Goal: Information Seeking & Learning: Check status

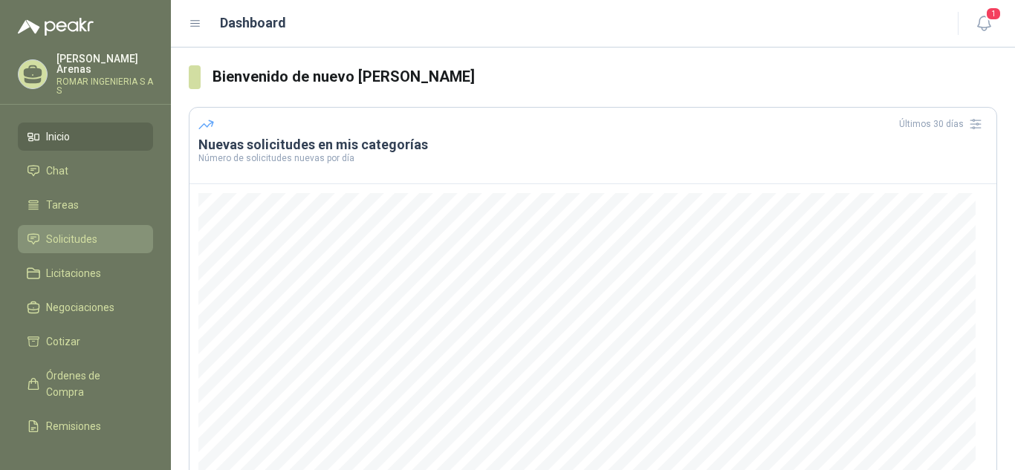
click at [75, 231] on span "Solicitudes" at bounding box center [71, 239] width 51 height 16
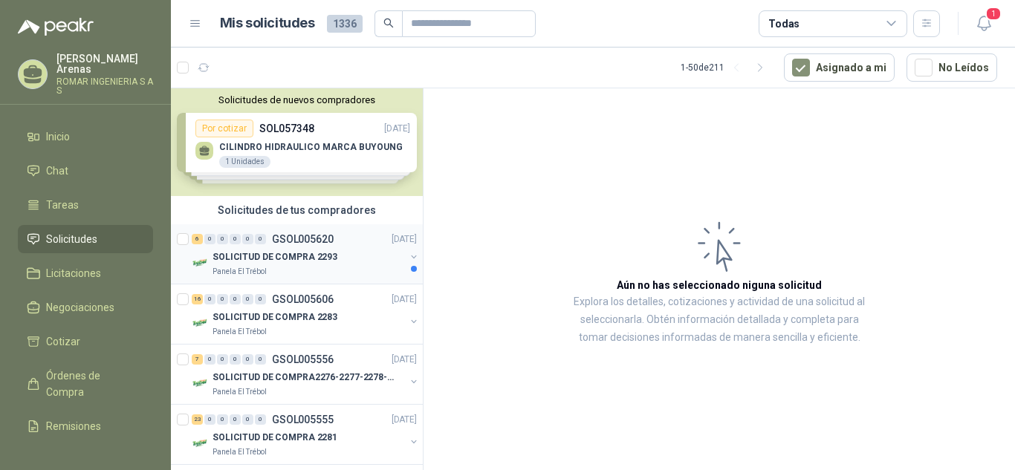
click at [302, 263] on p "SOLICITUD DE COMPRA 2293" at bounding box center [275, 257] width 125 height 14
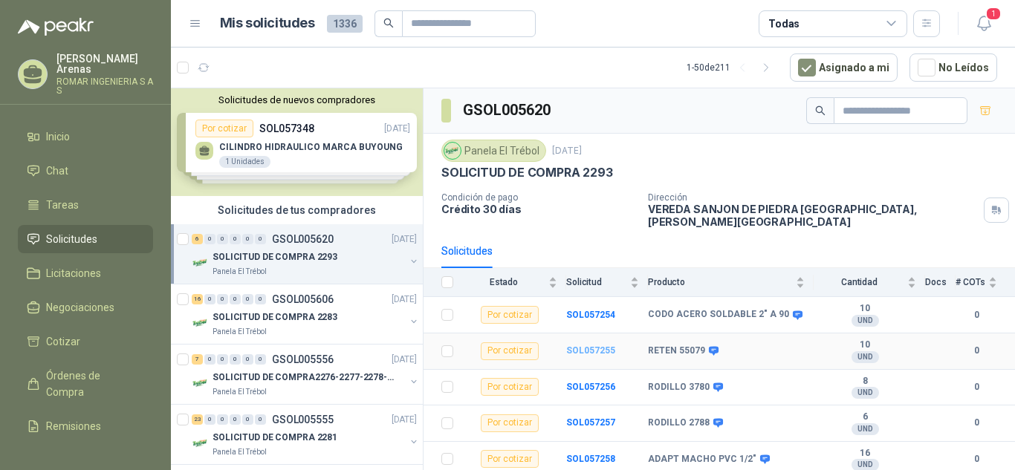
scroll to position [28, 0]
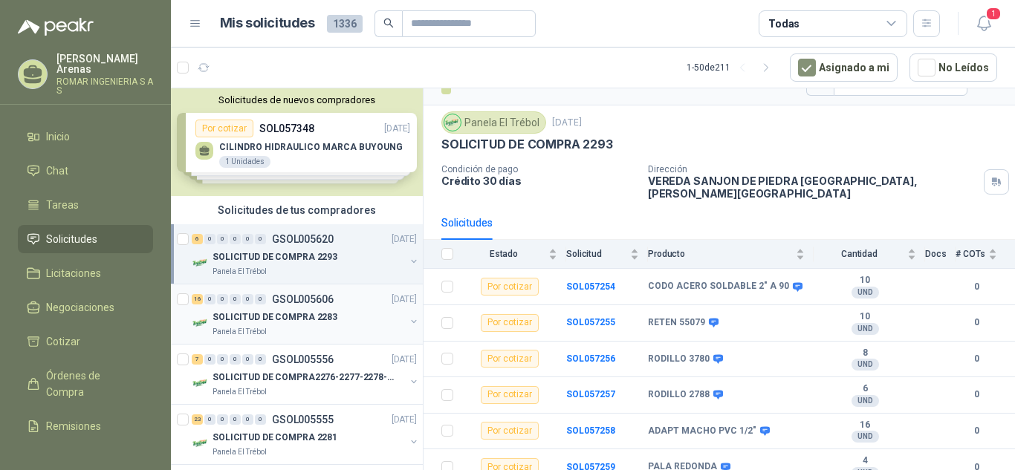
click at [290, 326] on div "Panela El Trébol" at bounding box center [309, 332] width 192 height 12
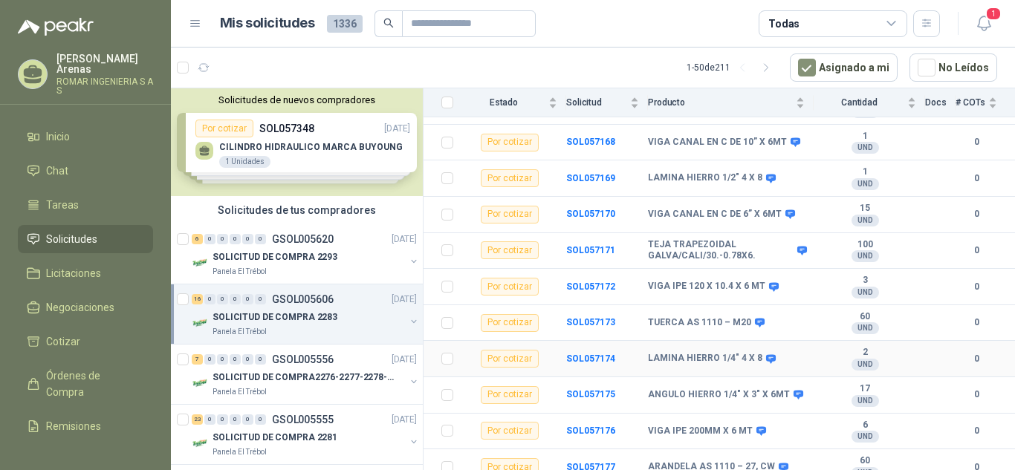
scroll to position [389, 0]
click at [303, 372] on p "SOLICITUD DE COMPRA2276-2277-2278-2284-2285-" at bounding box center [305, 378] width 185 height 14
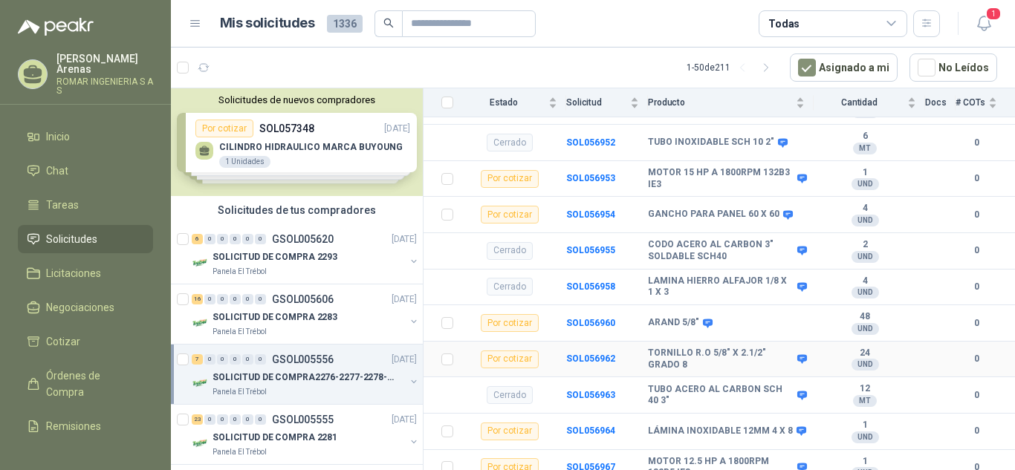
scroll to position [353, 0]
click at [284, 426] on div "23 0 0 0 0 0 GSOL005555 [DATE]" at bounding box center [306, 420] width 228 height 18
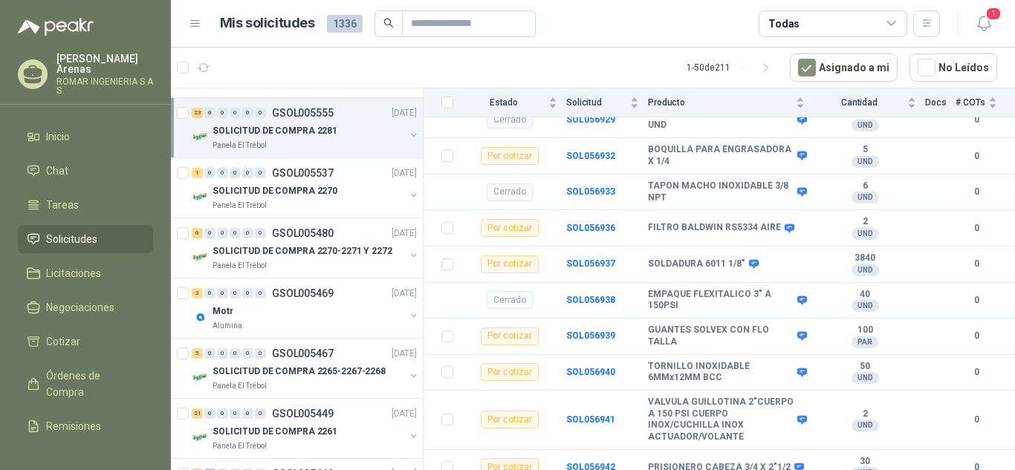
scroll to position [314, 0]
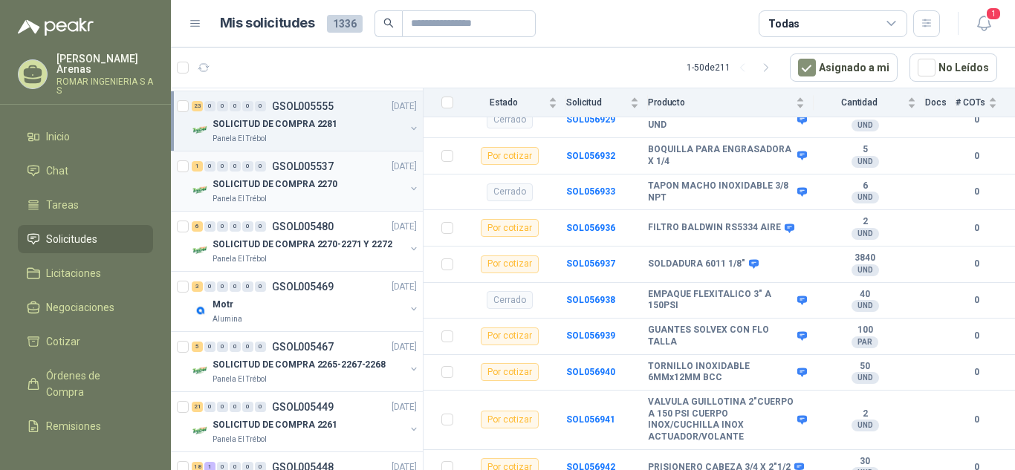
click at [281, 188] on p "SOLICITUD DE COMPRA 2270" at bounding box center [275, 185] width 125 height 14
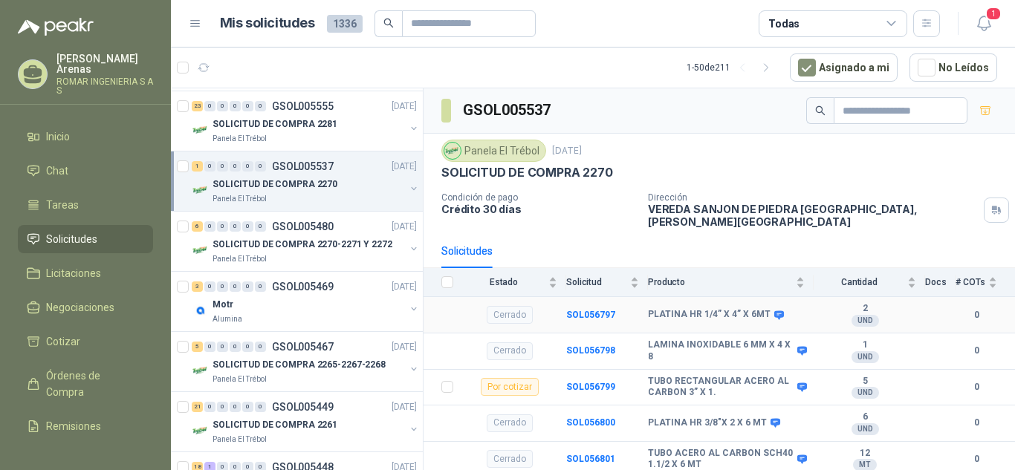
scroll to position [28, 0]
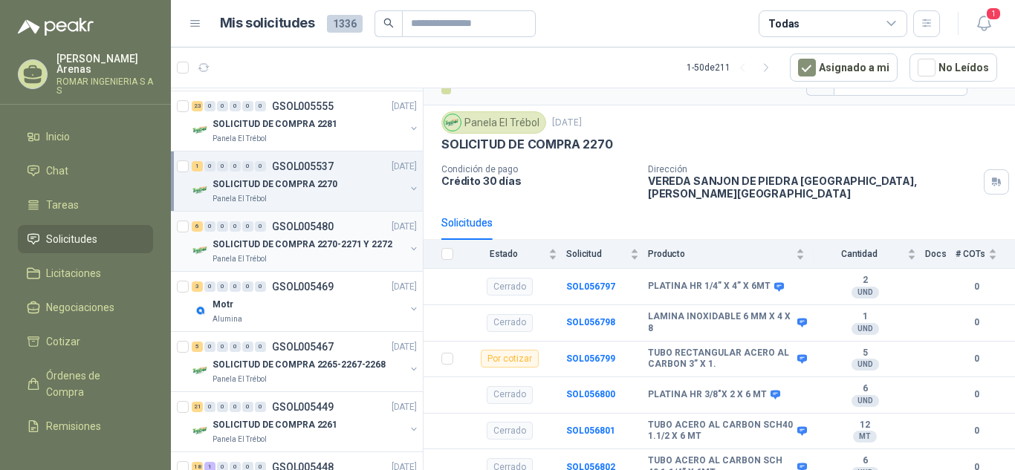
click at [276, 238] on p "SOLICITUD DE COMPRA 2270-2271 Y 2272" at bounding box center [303, 245] width 180 height 14
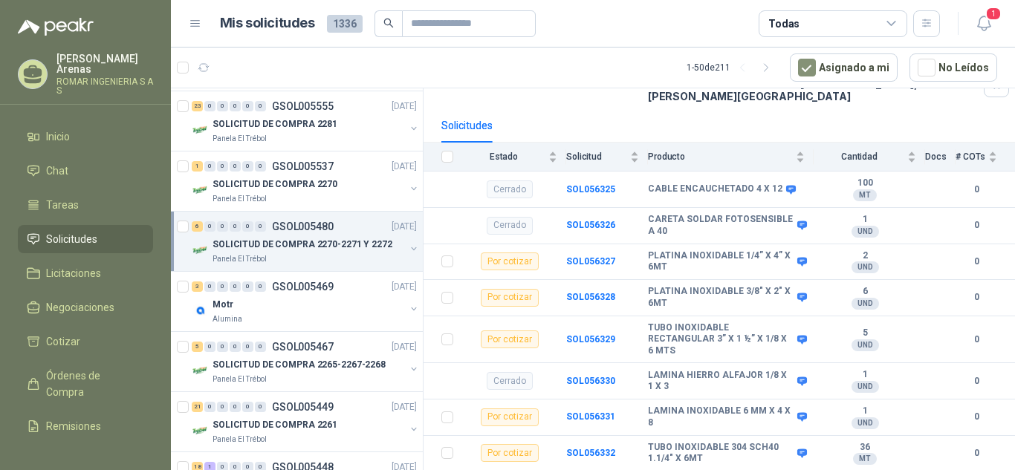
scroll to position [148, 0]
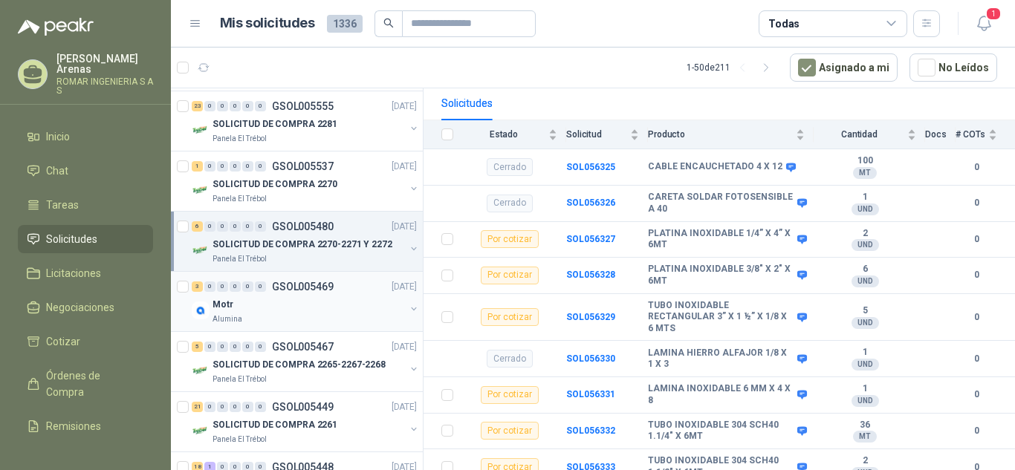
click at [294, 304] on div "Motr" at bounding box center [309, 305] width 192 height 18
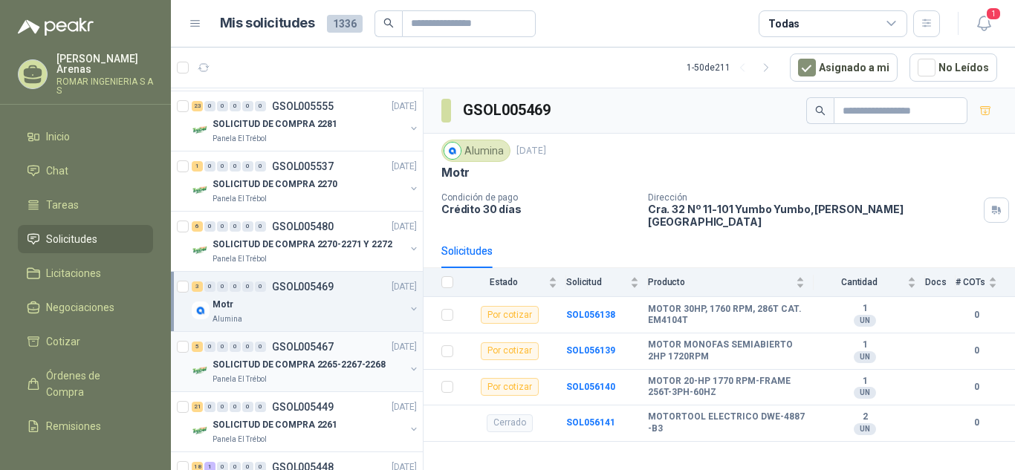
click at [293, 359] on p "SOLICITUD DE COMPRA 2265-2267-2268" at bounding box center [299, 365] width 173 height 14
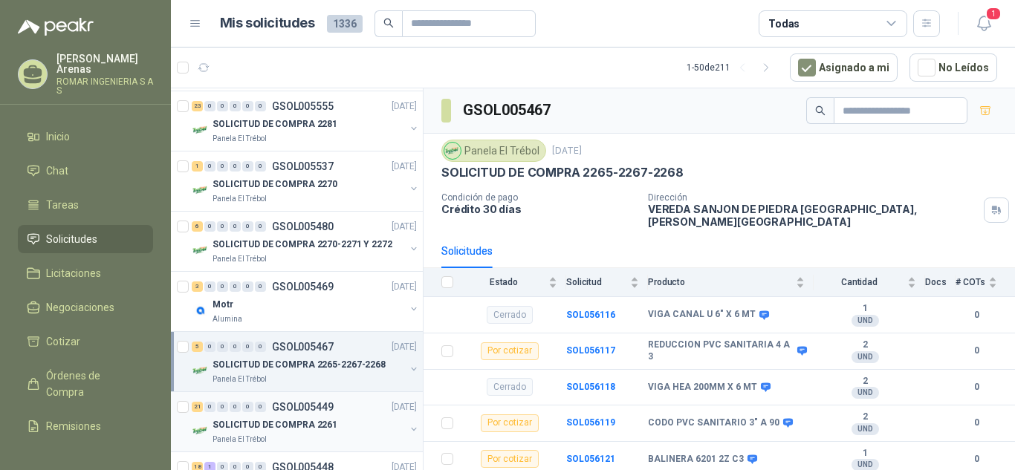
click at [295, 422] on p "SOLICITUD DE COMPRA 2261" at bounding box center [275, 425] width 125 height 14
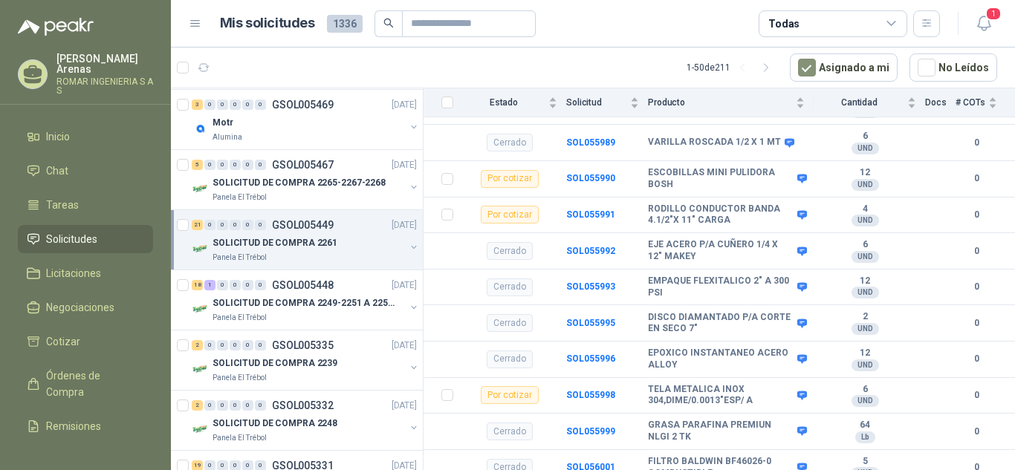
scroll to position [621, 0]
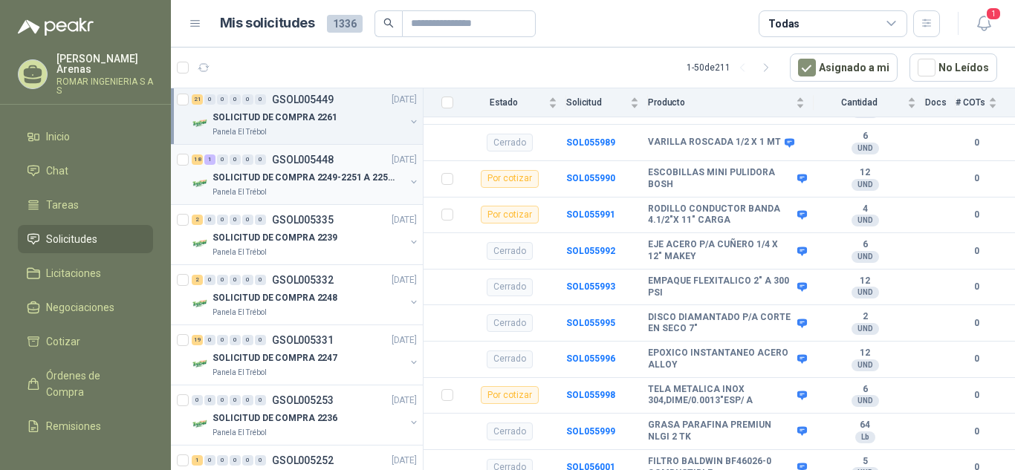
click at [322, 173] on p "SOLICITUD DE COMPRA 2249-2251 A 2256-2258 Y 2262" at bounding box center [305, 178] width 185 height 14
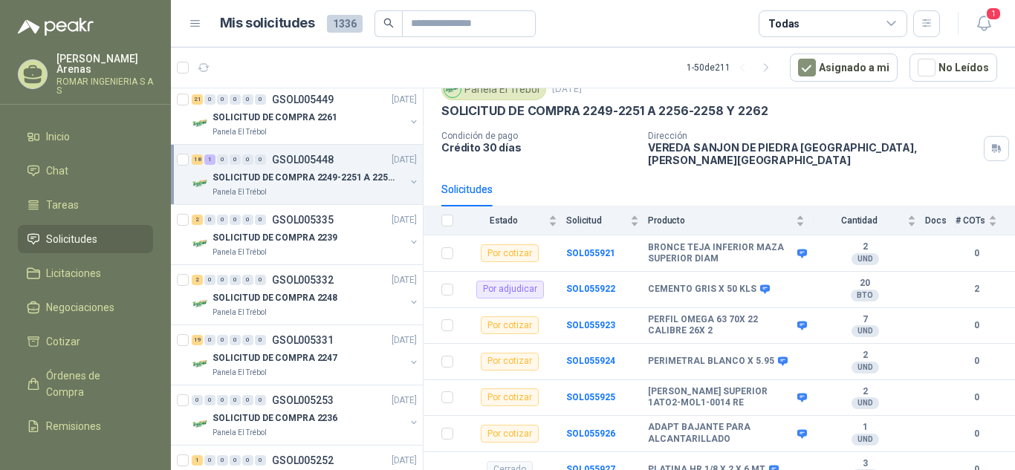
scroll to position [85, 0]
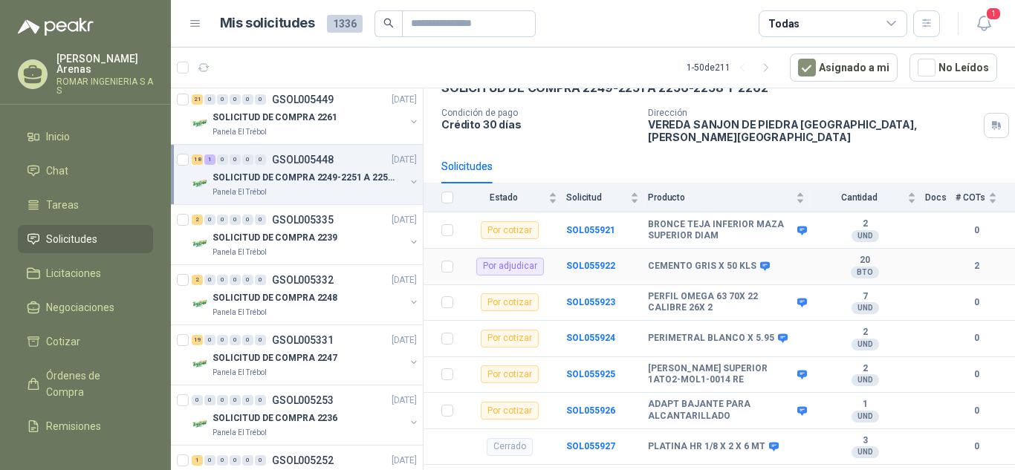
click at [964, 259] on b "2" at bounding box center [977, 266] width 42 height 14
click at [713, 261] on b "CEMENTO GRIS X 50 KLS" at bounding box center [702, 267] width 108 height 12
click at [600, 261] on b "SOL055922" at bounding box center [590, 266] width 49 height 10
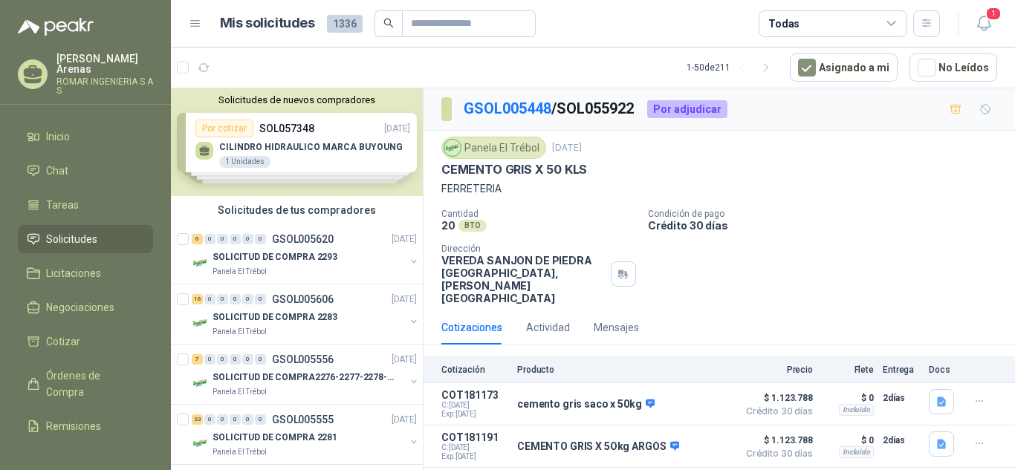
click at [332, 152] on div "Solicitudes de nuevos compradores Por cotizar SOL057348 [DATE] CILINDRO HIDRAUL…" at bounding box center [297, 142] width 252 height 108
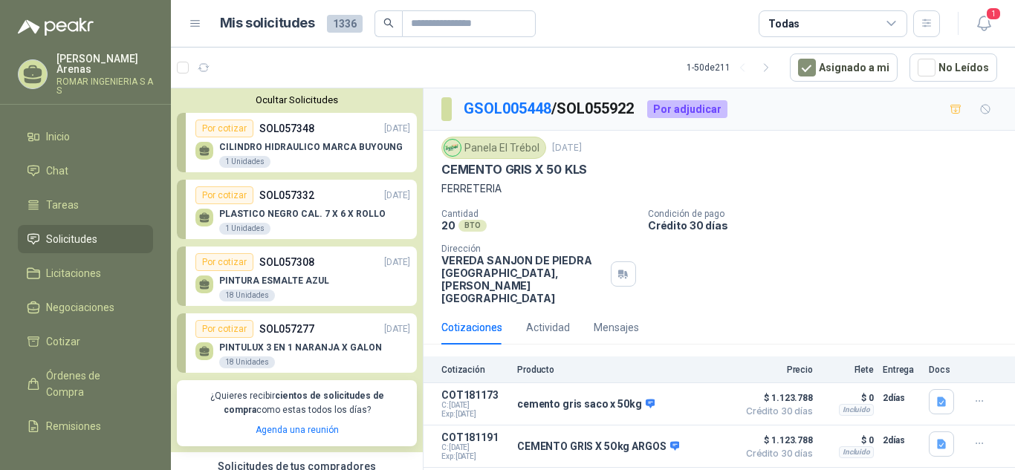
click at [308, 278] on p "PINTURA ESMALTE AZUL" at bounding box center [274, 281] width 110 height 10
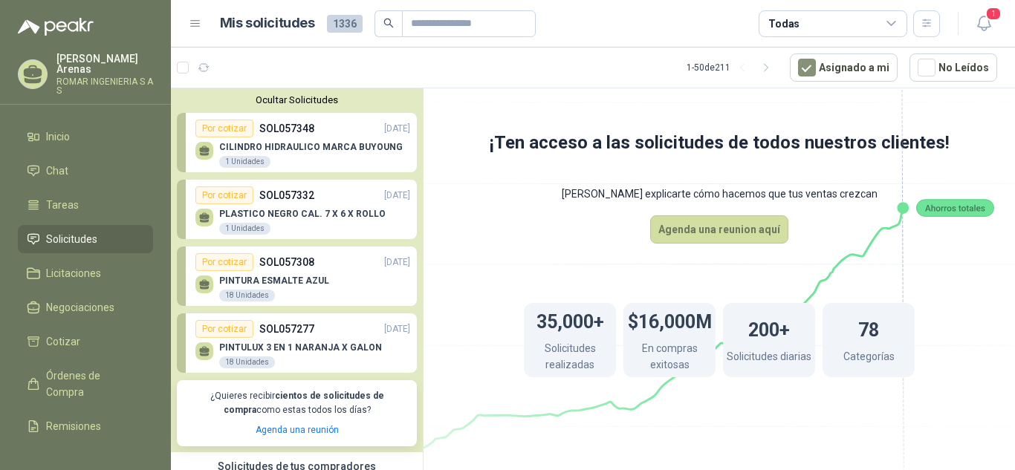
click at [299, 266] on p "SOL057308" at bounding box center [286, 262] width 55 height 16
click at [221, 265] on div "Por cotizar" at bounding box center [224, 262] width 58 height 18
click at [289, 337] on p "SOL057277" at bounding box center [286, 329] width 55 height 16
click at [285, 342] on div "PINTULUX 3 EN 1 NARANJA X GALON 18 Unidades" at bounding box center [302, 353] width 215 height 31
click at [308, 144] on p "CILINDRO HIDRAULICO MARCA BUYOUNG" at bounding box center [311, 147] width 184 height 10
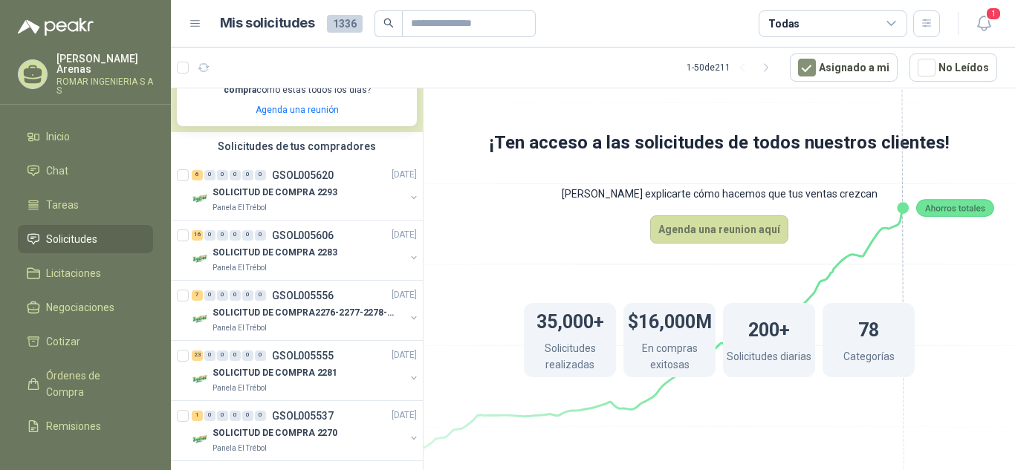
scroll to position [404, 0]
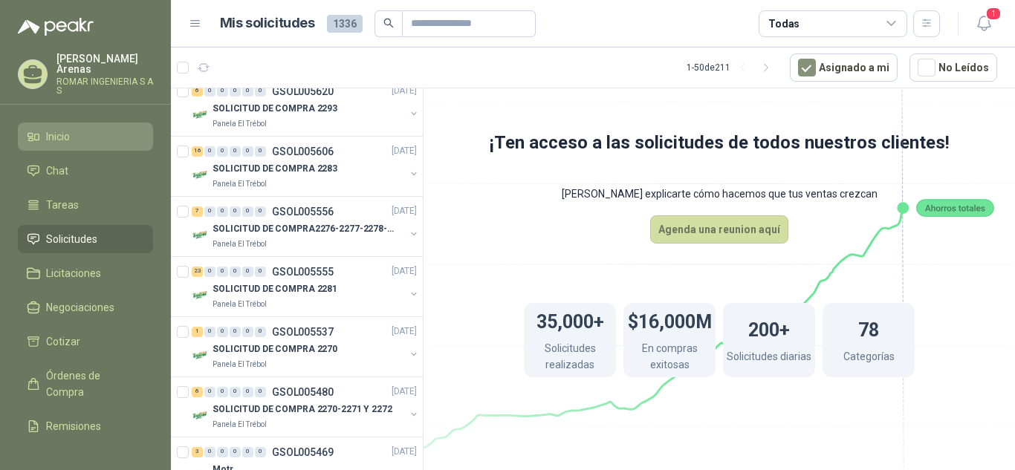
click at [62, 129] on span "Inicio" at bounding box center [58, 137] width 24 height 16
